Goal: Transaction & Acquisition: Purchase product/service

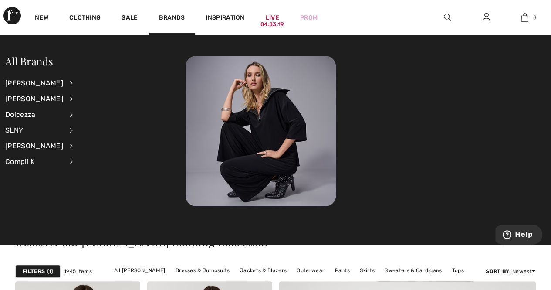
click at [57, 82] on li "Joseph Ribkoff View All Accessories Dresses & Jumpsuits Jackets & Blazers Outer…" at bounding box center [44, 83] width 79 height 16
click at [45, 82] on div "[PERSON_NAME]" at bounding box center [34, 83] width 58 height 16
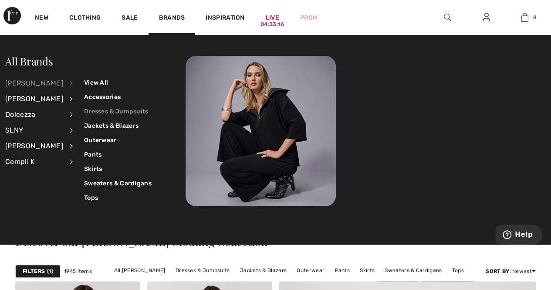
click at [110, 111] on link "Dresses & Jumpsuits" at bounding box center [117, 111] width 67 height 14
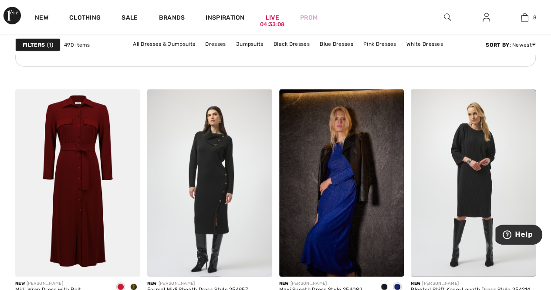
scroll to position [1099, 0]
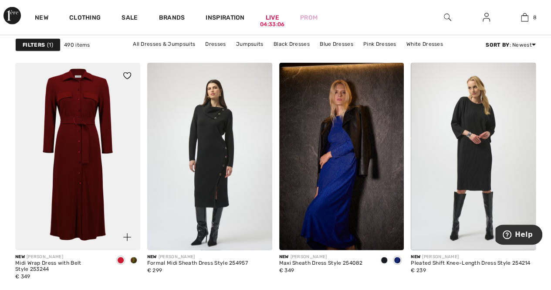
click at [81, 152] on img at bounding box center [77, 156] width 125 height 187
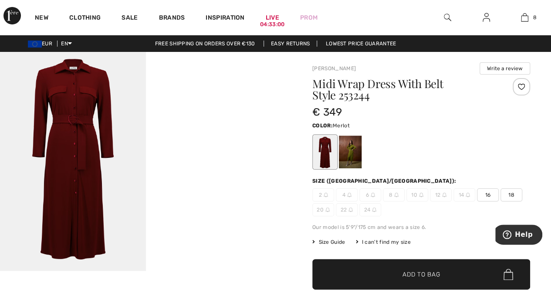
click at [314, 148] on div at bounding box center [325, 151] width 23 height 33
click at [354, 146] on div at bounding box center [350, 151] width 23 height 33
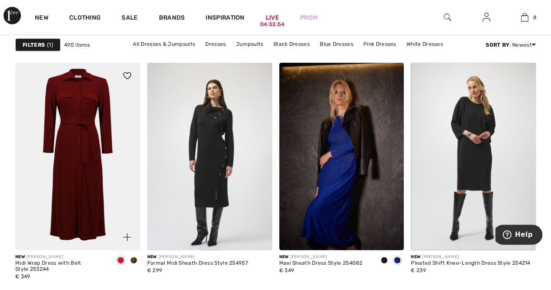
click at [66, 154] on img at bounding box center [77, 156] width 125 height 187
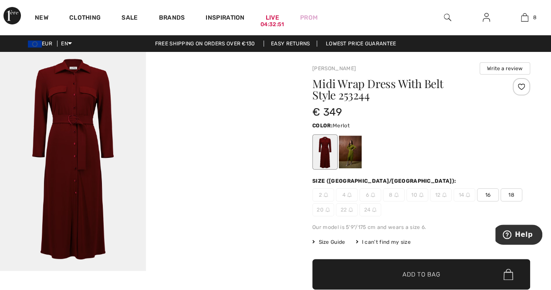
click at [442, 191] on span "12" at bounding box center [441, 194] width 22 height 13
click at [441, 194] on span "12" at bounding box center [441, 194] width 22 height 13
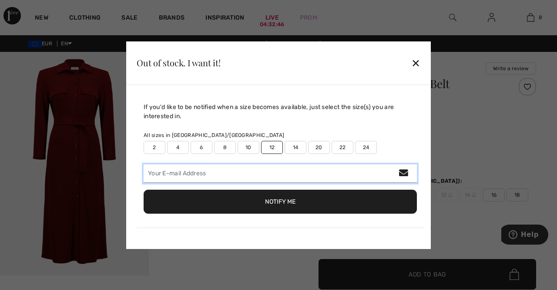
click at [256, 178] on input "email" at bounding box center [280, 173] width 273 height 18
type input "pamela.giustinelli@gmail.com"
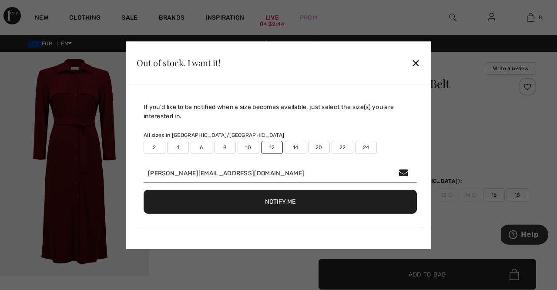
click at [280, 209] on button "Notify Me" at bounding box center [280, 201] width 273 height 24
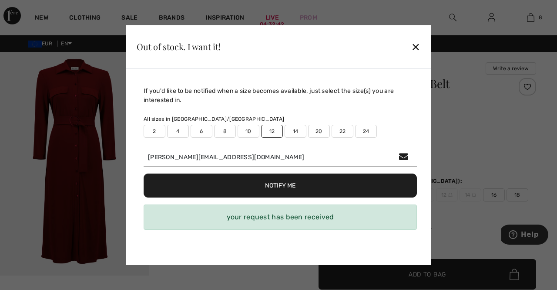
click at [297, 132] on label "14" at bounding box center [296, 131] width 22 height 13
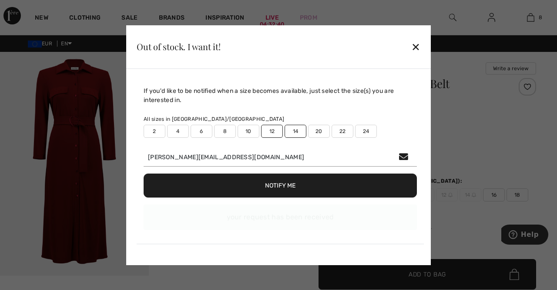
click at [294, 187] on div "Notify Me" at bounding box center [280, 185] width 273 height 38
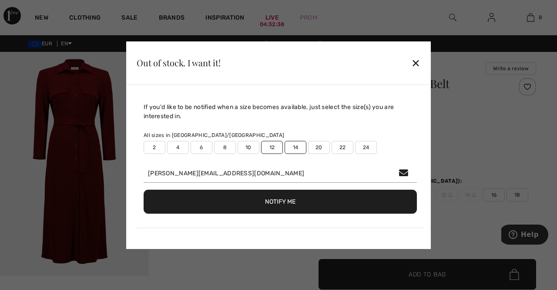
click at [308, 201] on button "Notify Me" at bounding box center [280, 201] width 273 height 24
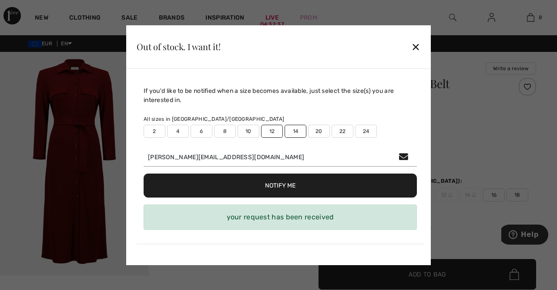
click at [411, 51] on div "✕" at bounding box center [415, 46] width 9 height 18
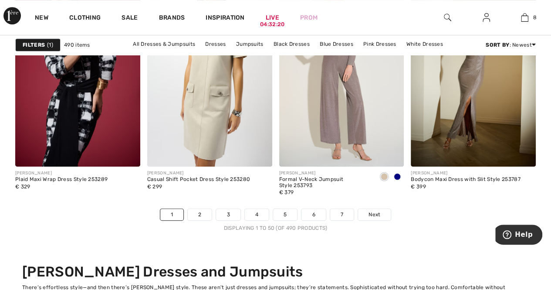
scroll to position [3514, 0]
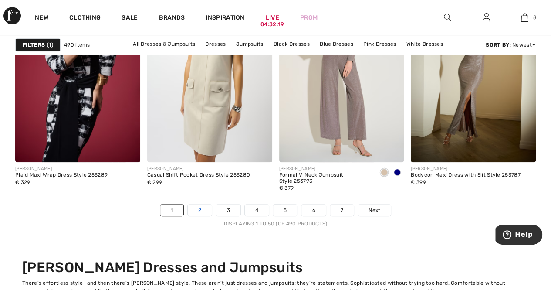
click at [202, 207] on link "2" at bounding box center [200, 209] width 24 height 11
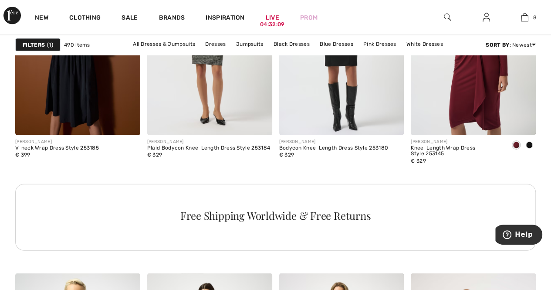
scroll to position [867, 0]
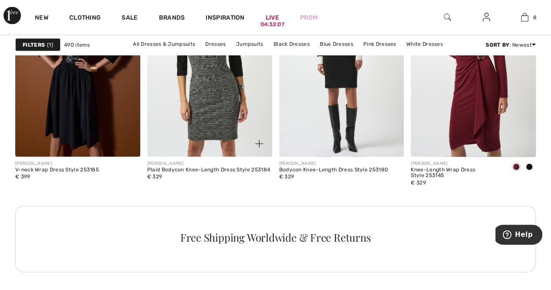
click at [199, 130] on img at bounding box center [209, 62] width 125 height 187
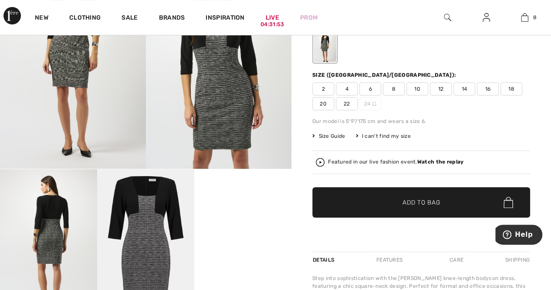
scroll to position [98, 0]
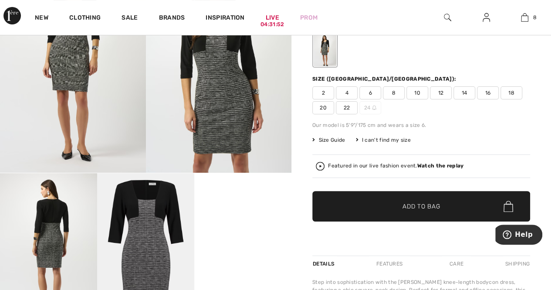
click at [470, 95] on span "14" at bounding box center [464, 92] width 22 height 13
click at [413, 213] on span "✔ Added to Bag Add to Bag" at bounding box center [421, 206] width 218 height 30
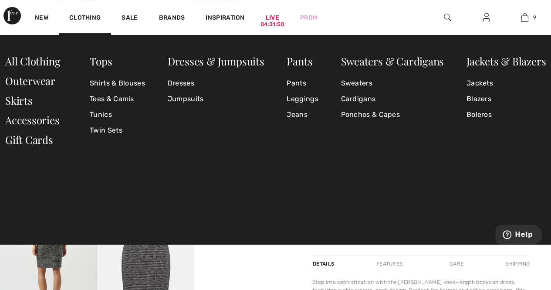
scroll to position [501, 0]
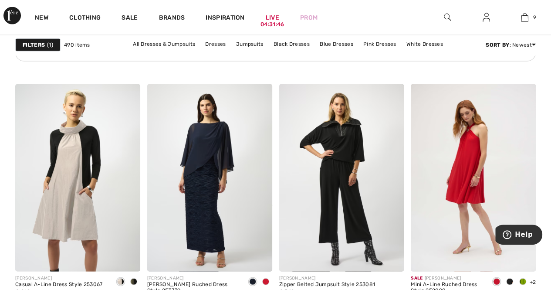
scroll to position [1105, 0]
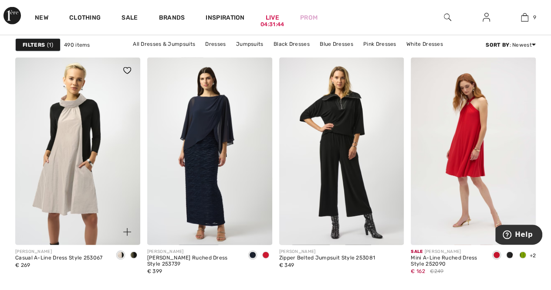
click at [74, 180] on img at bounding box center [77, 150] width 125 height 187
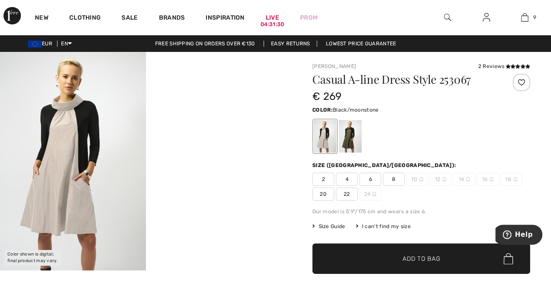
click at [440, 178] on span "12" at bounding box center [441, 178] width 22 height 13
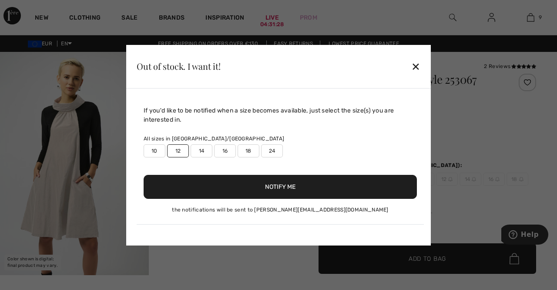
click at [375, 224] on div "If you'd like to be notified when a size becomes available, just select the siz…" at bounding box center [280, 165] width 287 height 118
click at [252, 188] on button "Notify Me" at bounding box center [280, 187] width 273 height 24
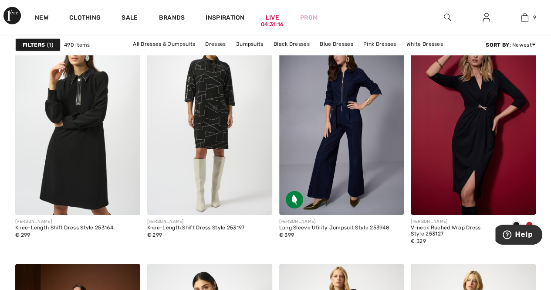
scroll to position [1375, 0]
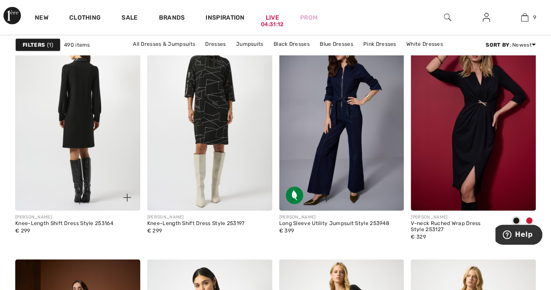
click at [95, 145] on img at bounding box center [77, 116] width 125 height 187
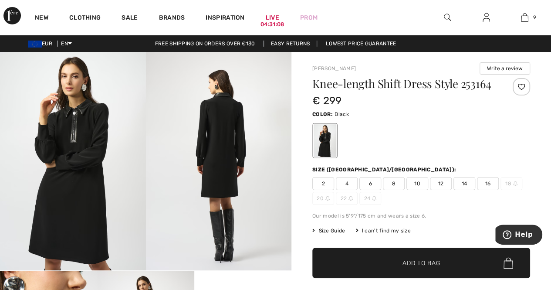
click at [436, 182] on span "12" at bounding box center [441, 183] width 22 height 13
click at [380, 265] on span "✔ Added to Bag Add to Bag" at bounding box center [421, 262] width 218 height 30
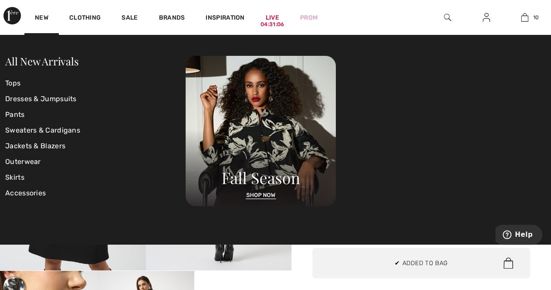
scroll to position [569, 0]
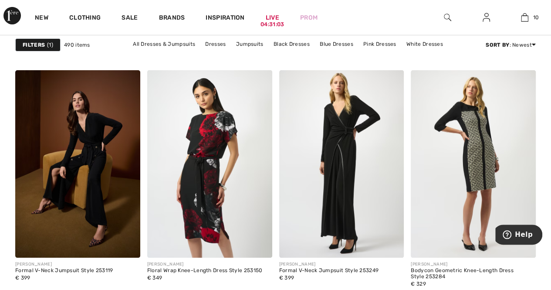
scroll to position [1590, 0]
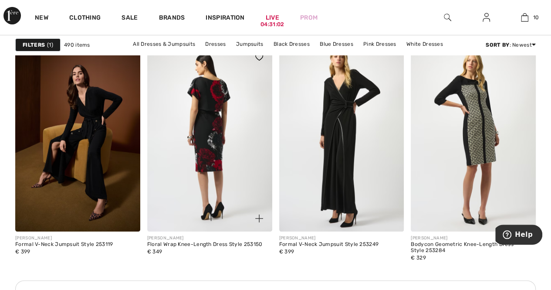
click at [239, 176] on img at bounding box center [209, 137] width 125 height 187
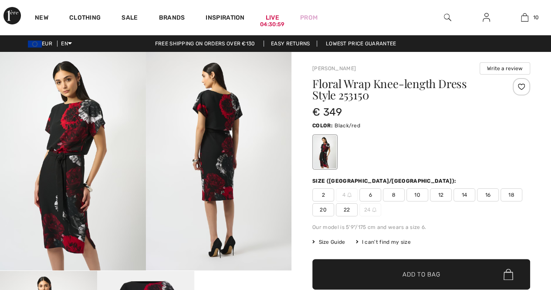
click at [464, 189] on span "14" at bounding box center [464, 194] width 22 height 13
click at [415, 267] on span "✔ Added to Bag Add to Bag" at bounding box center [421, 274] width 218 height 30
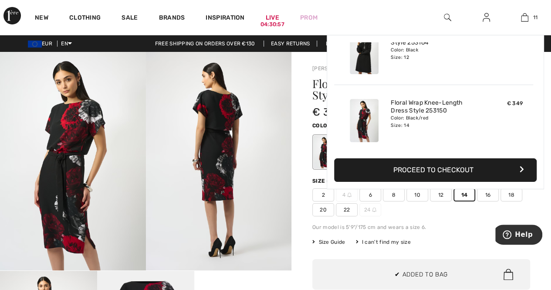
scroll to position [637, 0]
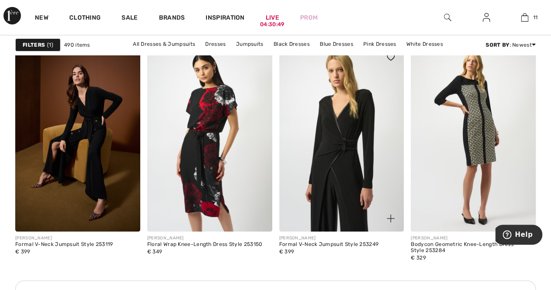
click at [374, 132] on img at bounding box center [341, 137] width 125 height 187
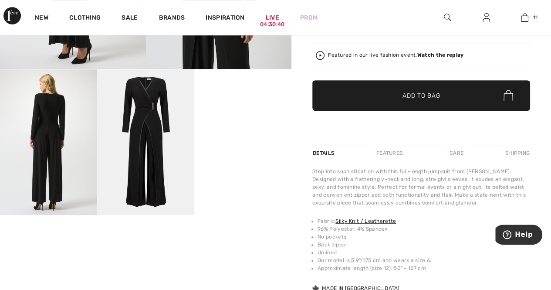
scroll to position [193, 0]
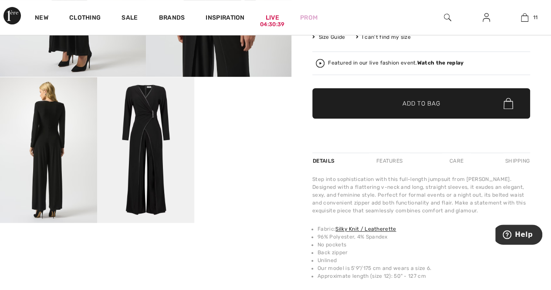
click at [243, 126] on video "Your browser does not support the video tag." at bounding box center [242, 101] width 97 height 49
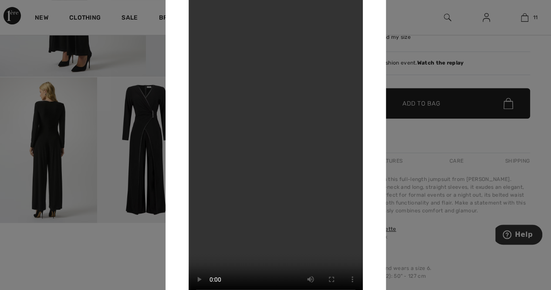
click at [500, 47] on div at bounding box center [275, 145] width 551 height 290
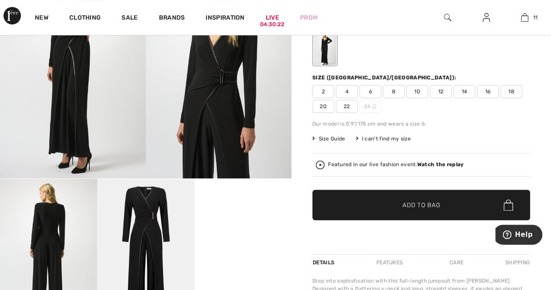
scroll to position [88, 0]
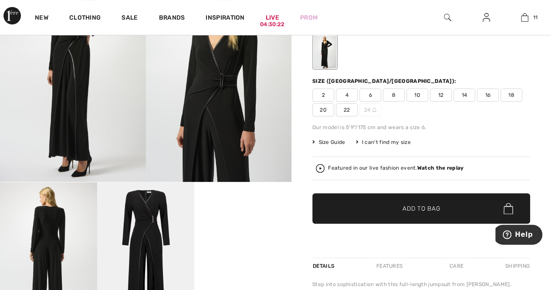
click at [438, 101] on span "12" at bounding box center [441, 94] width 22 height 13
click at [425, 213] on span "Add to Bag" at bounding box center [420, 208] width 37 height 9
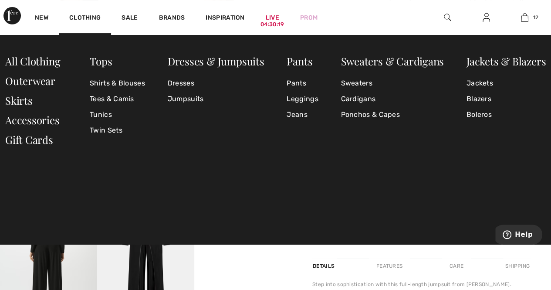
scroll to position [705, 0]
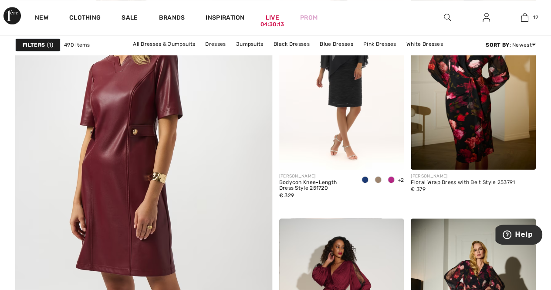
scroll to position [1996, 0]
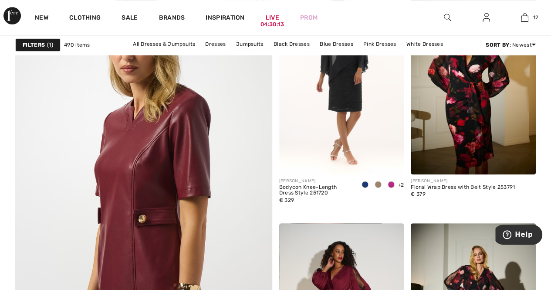
click at [151, 197] on img at bounding box center [144, 218] width 308 height 462
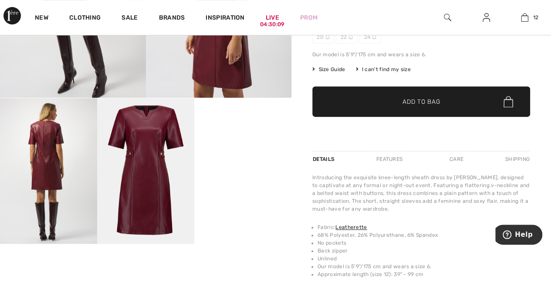
scroll to position [179, 0]
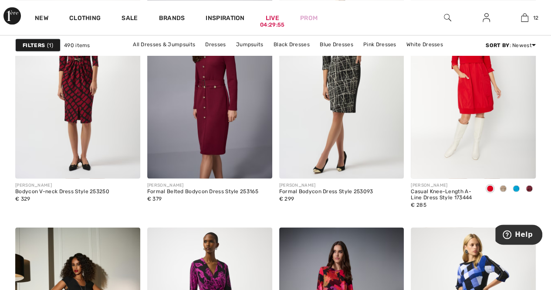
scroll to position [2393, 0]
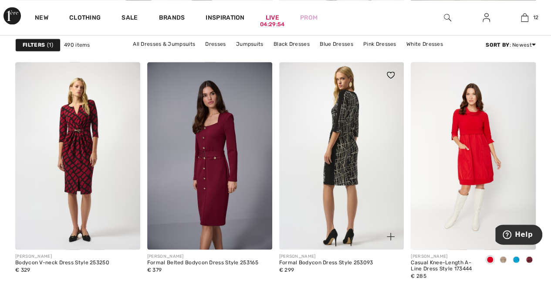
click at [351, 180] on img at bounding box center [341, 155] width 125 height 187
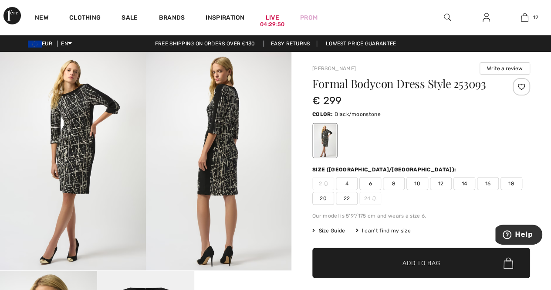
click at [79, 146] on img at bounding box center [73, 161] width 146 height 218
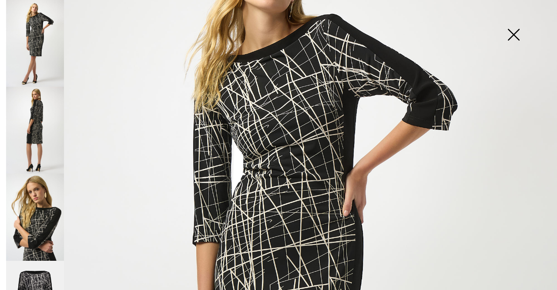
scroll to position [100, 0]
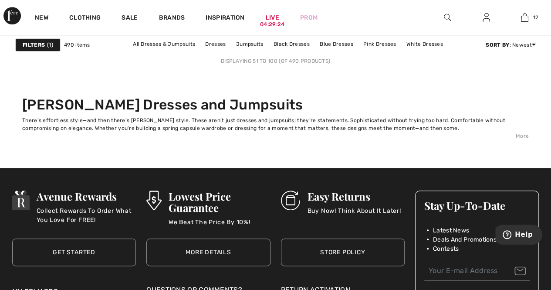
scroll to position [3707, 0]
